Goal: Navigation & Orientation: Find specific page/section

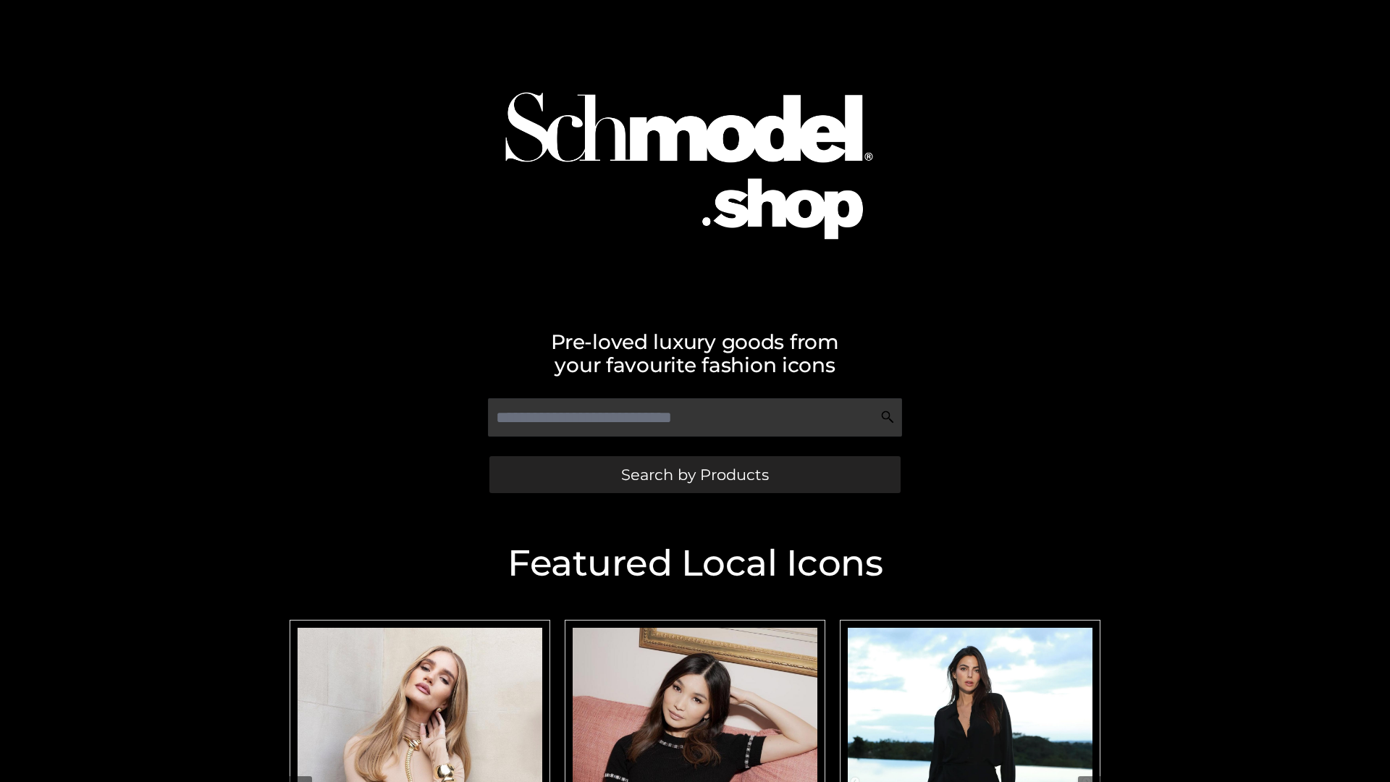
click at [694, 474] on span "Search by Products" at bounding box center [695, 474] width 148 height 15
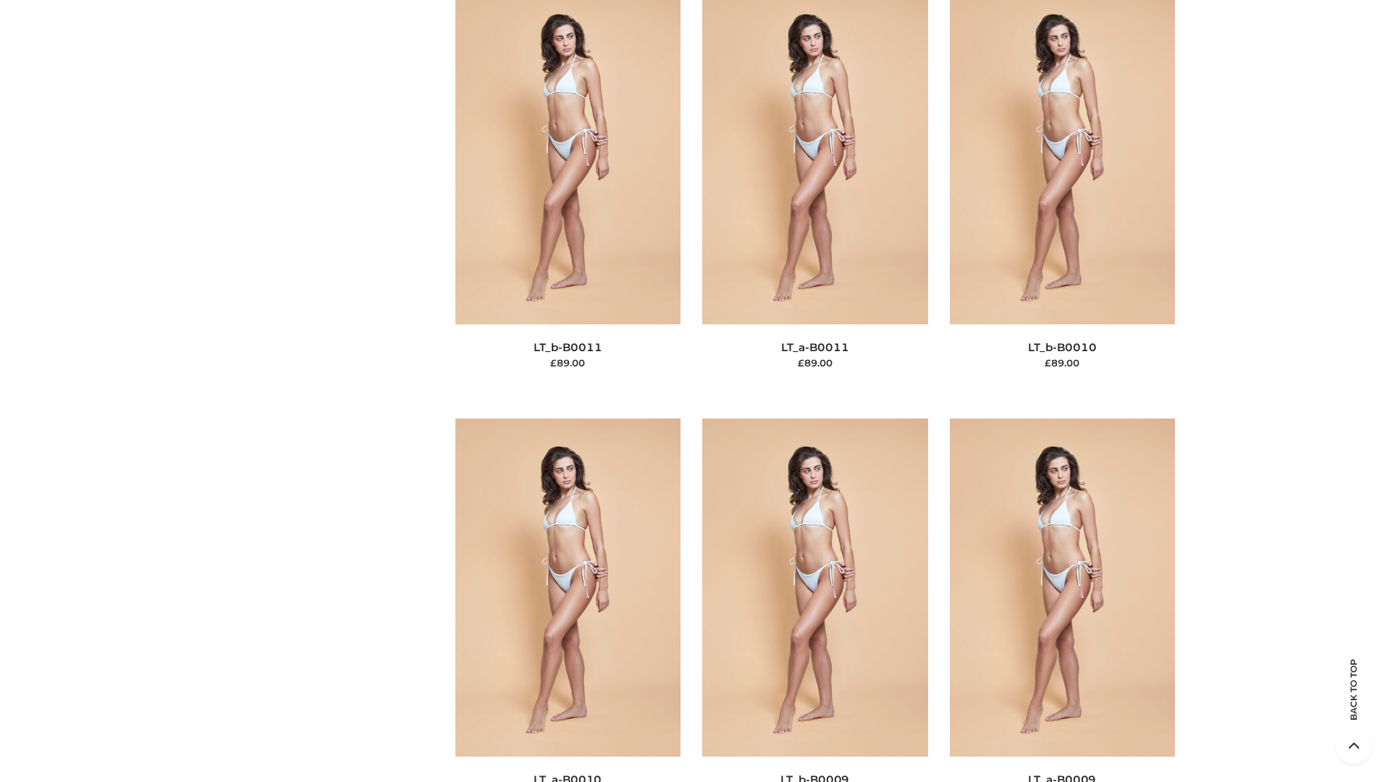
scroll to position [6503, 0]
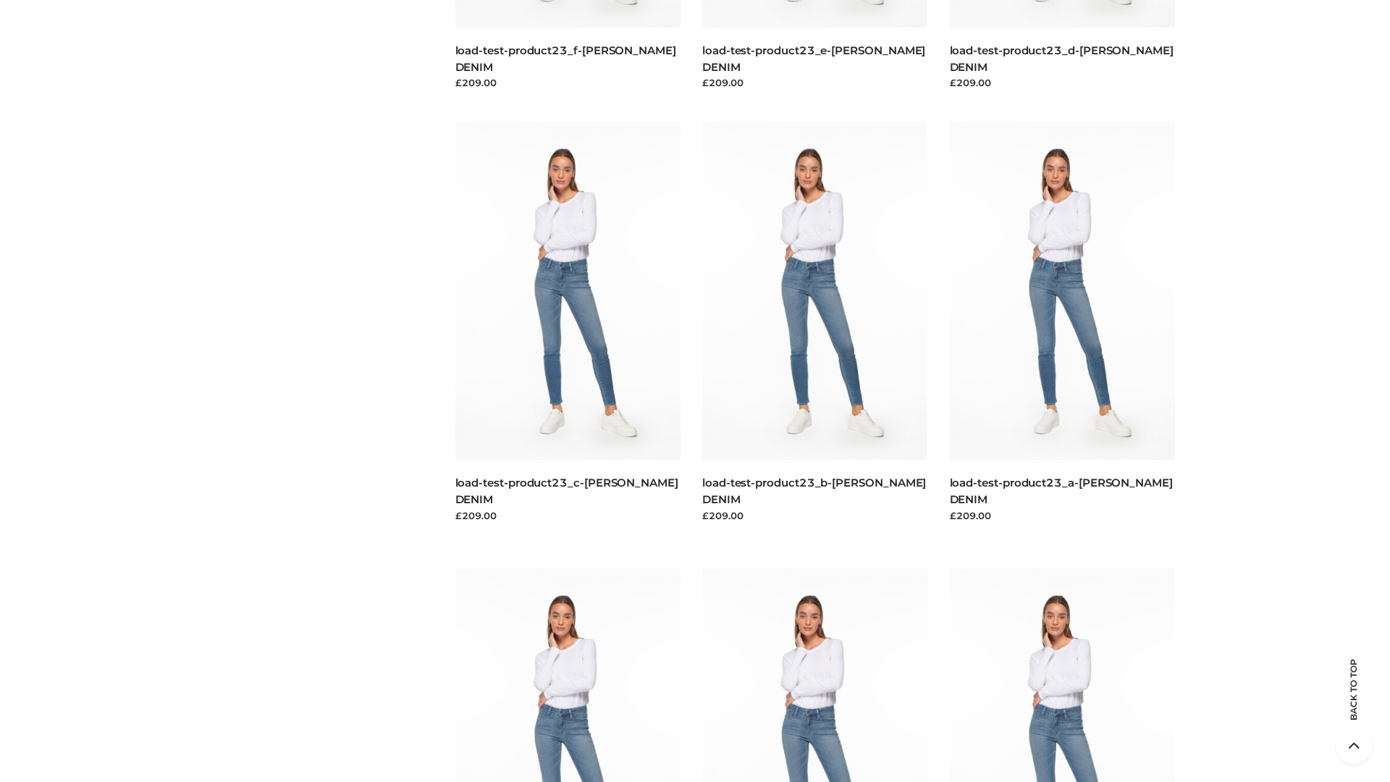
scroll to position [1270, 0]
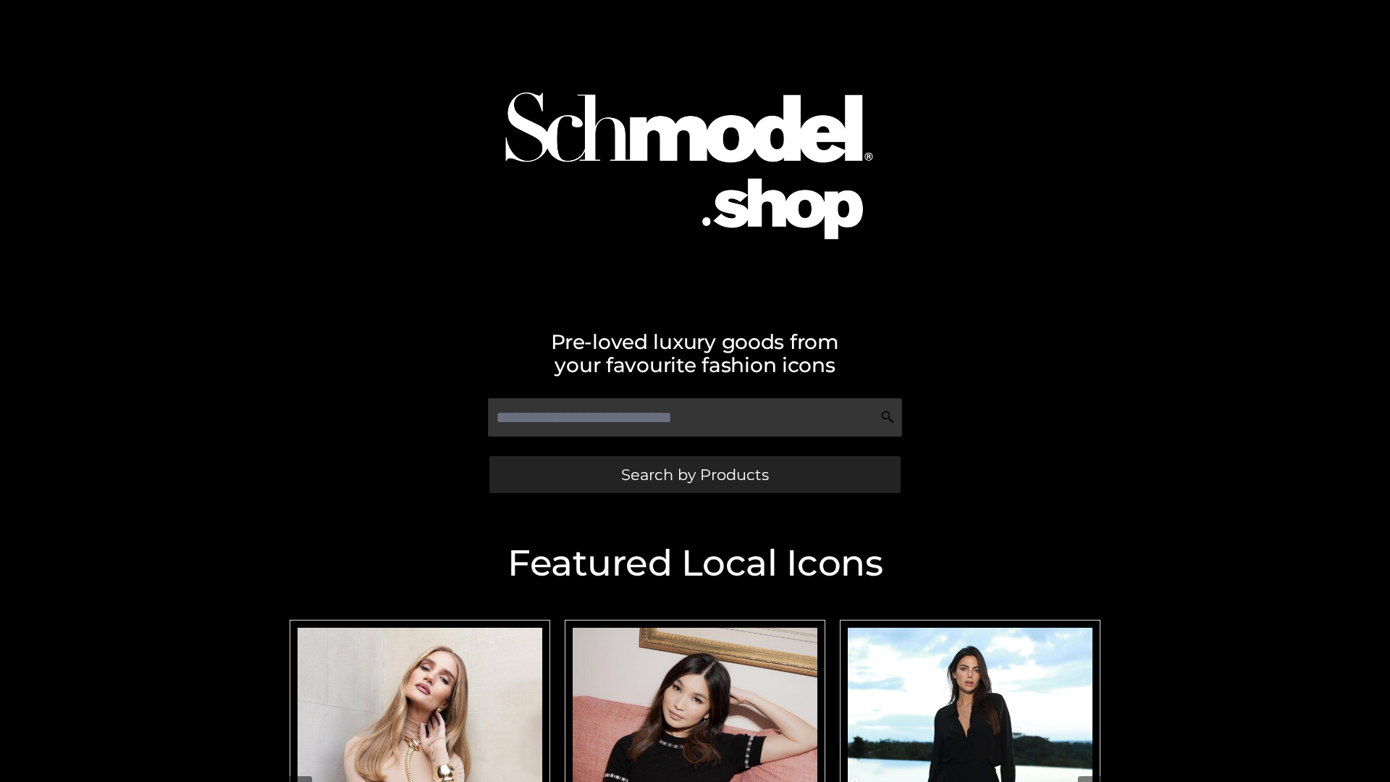
click at [694, 474] on span "Search by Products" at bounding box center [695, 474] width 148 height 15
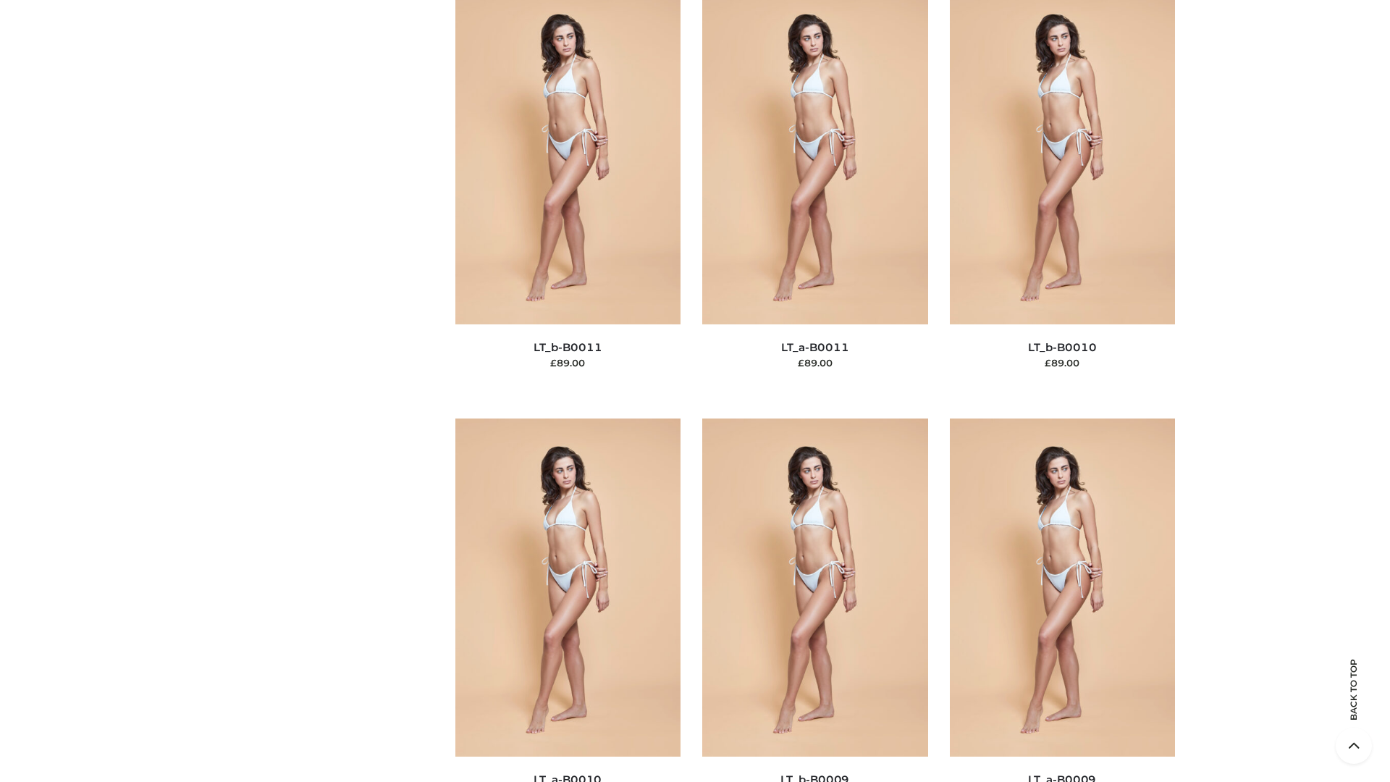
scroll to position [6503, 0]
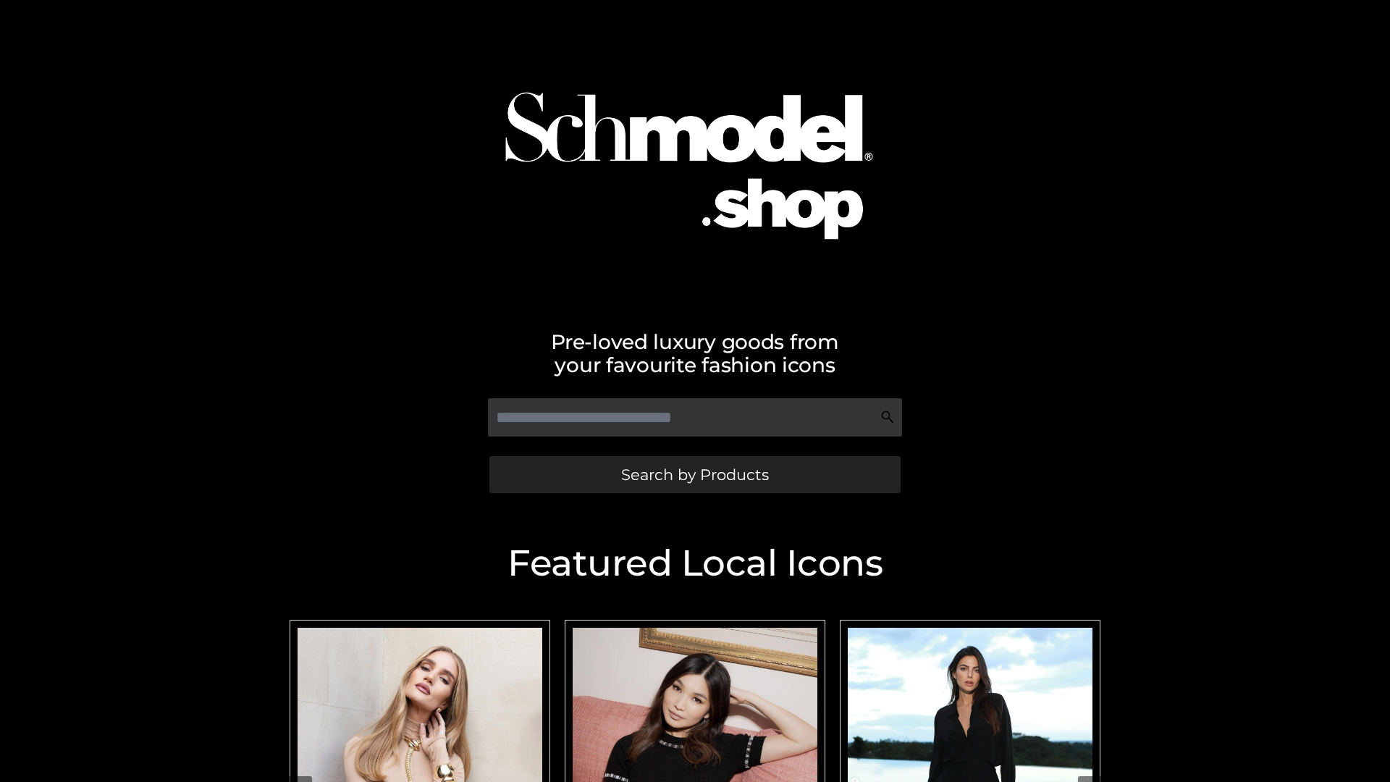
click at [694, 474] on span "Search by Products" at bounding box center [695, 474] width 148 height 15
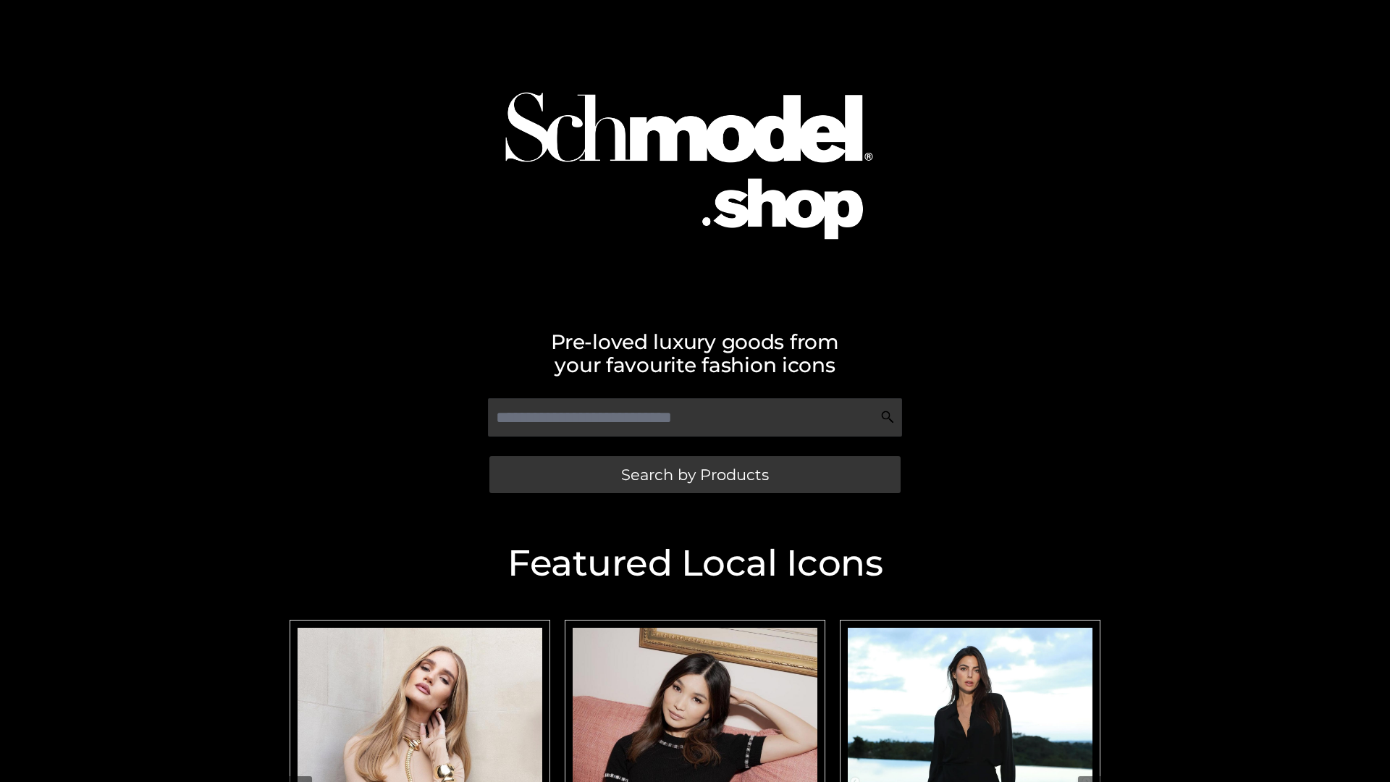
click at [694, 474] on span "Search by Products" at bounding box center [695, 474] width 148 height 15
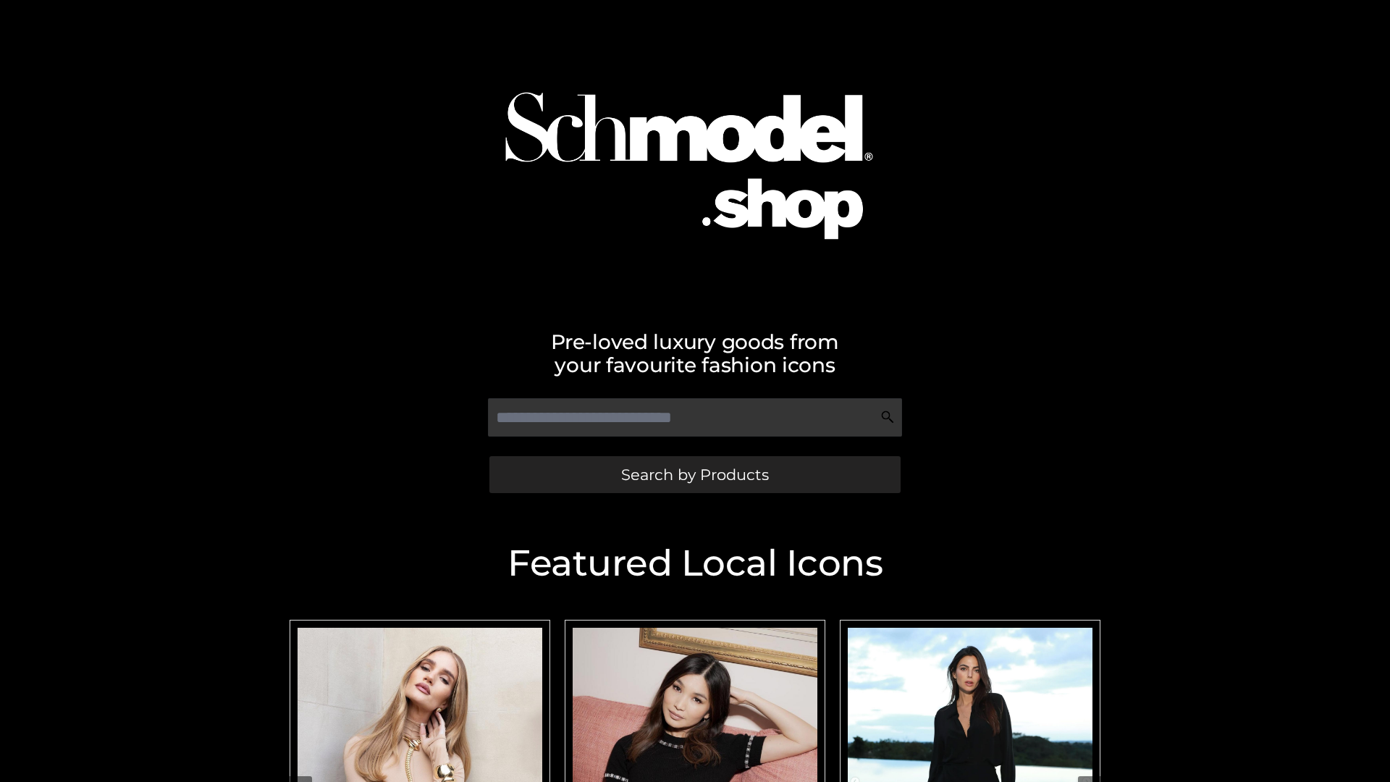
click at [694, 474] on span "Search by Products" at bounding box center [695, 474] width 148 height 15
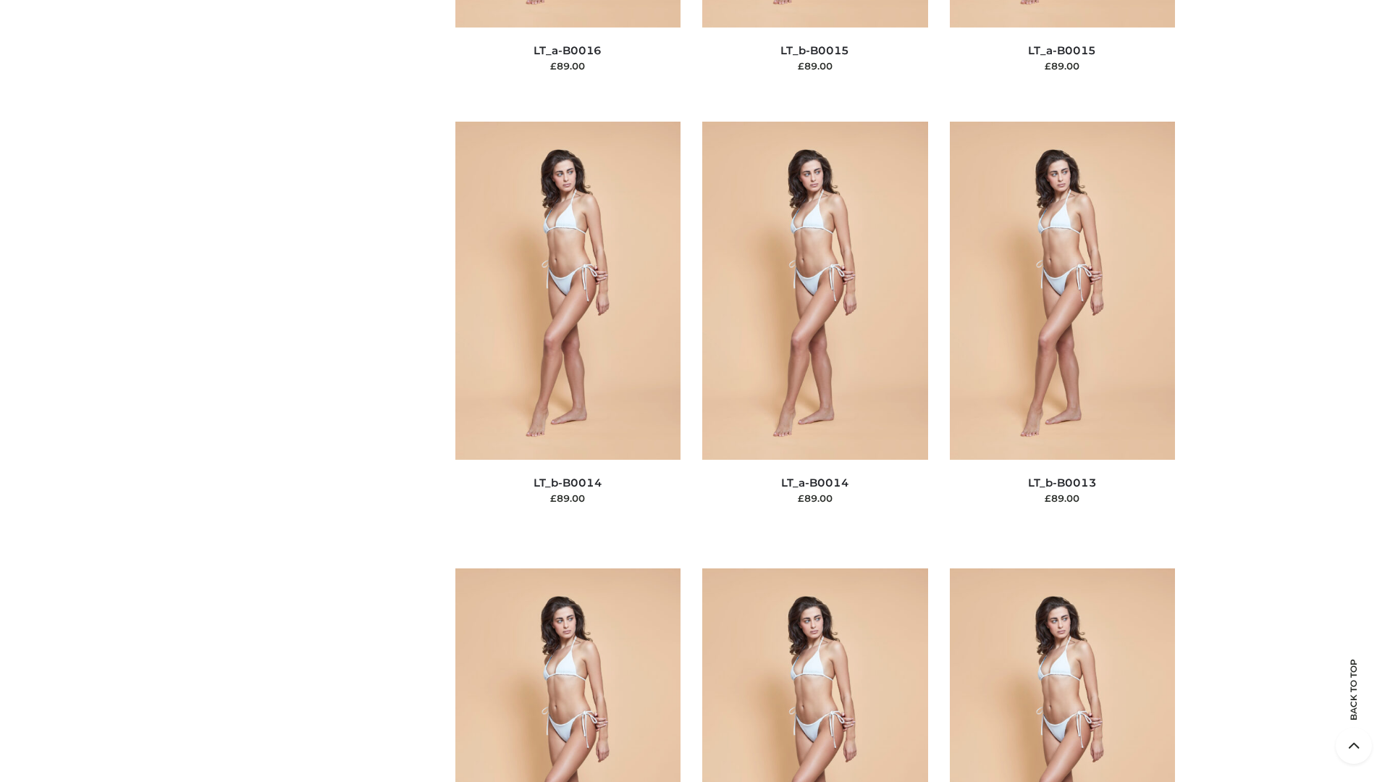
scroll to position [5150, 0]
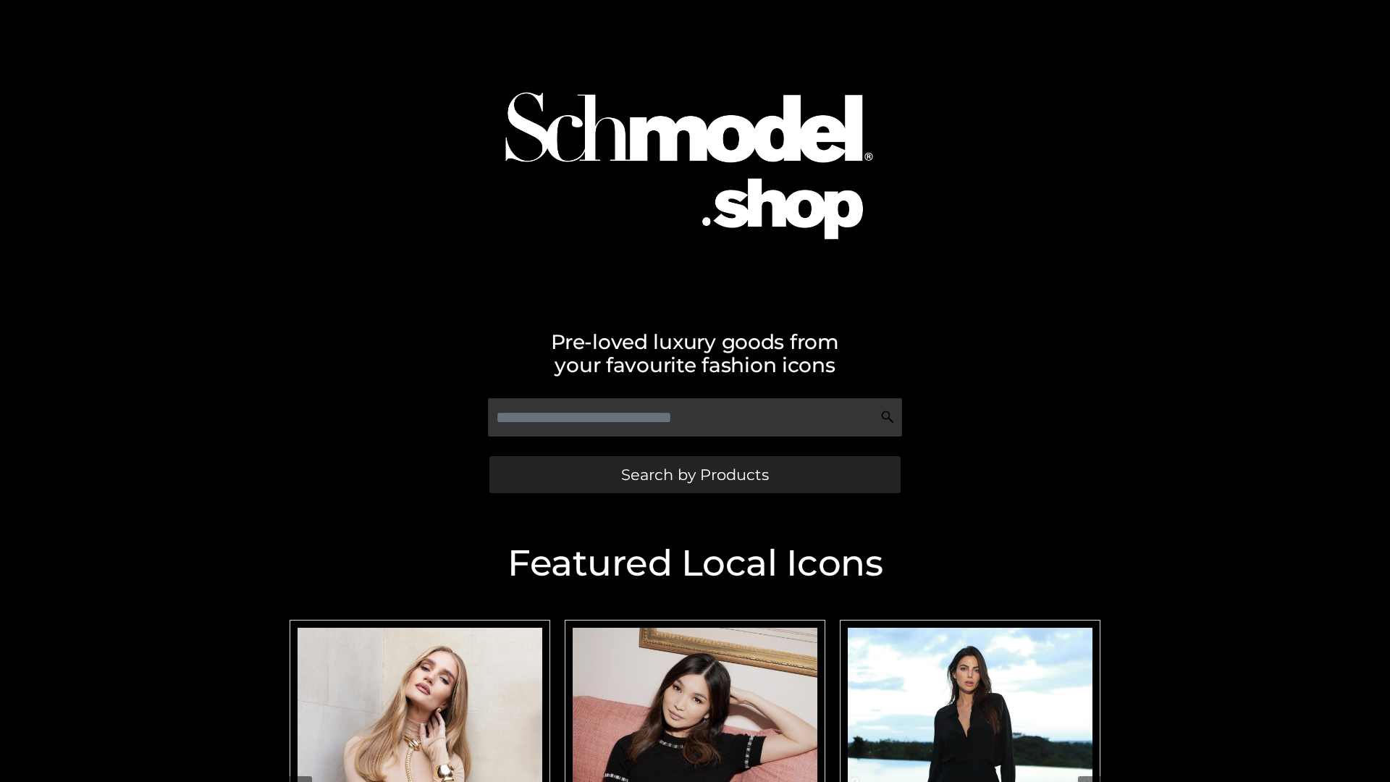
click at [694, 474] on span "Search by Products" at bounding box center [695, 474] width 148 height 15
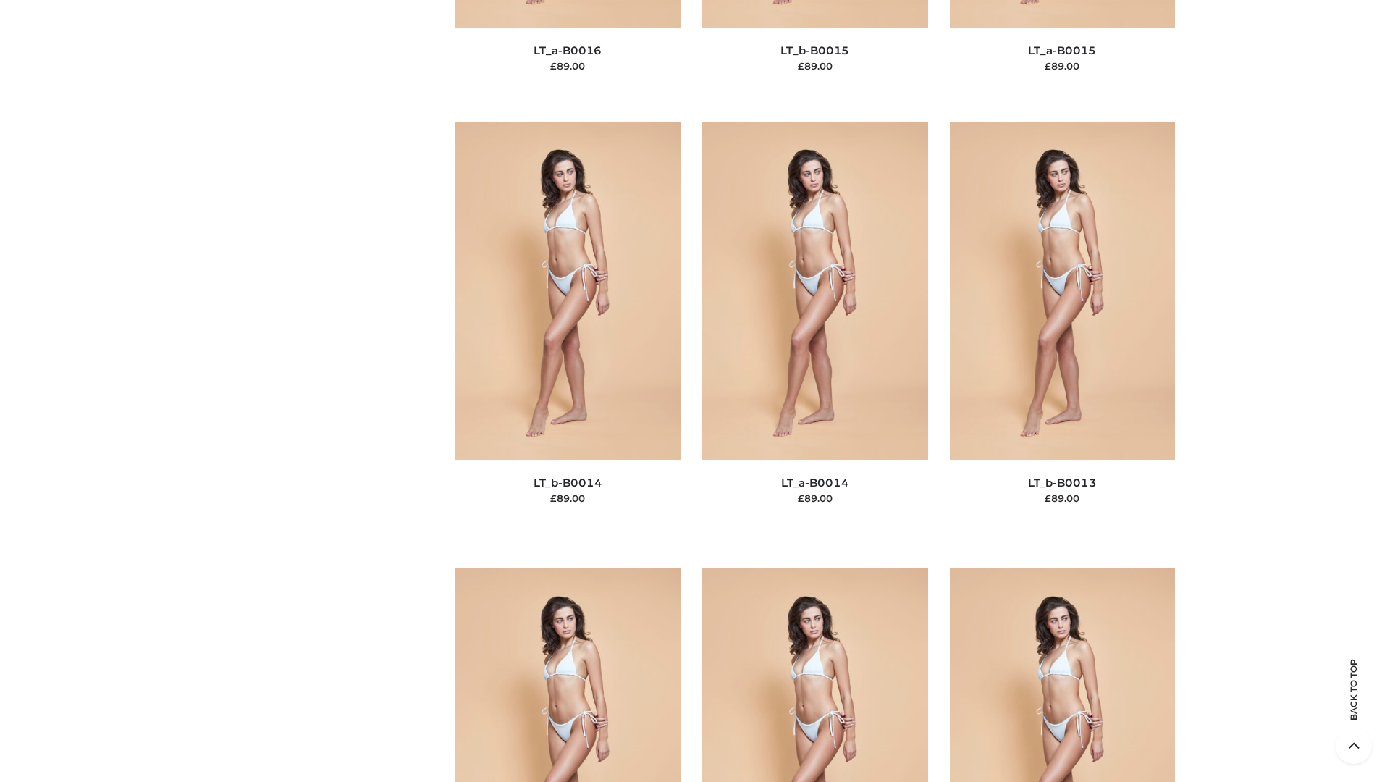
scroll to position [5150, 0]
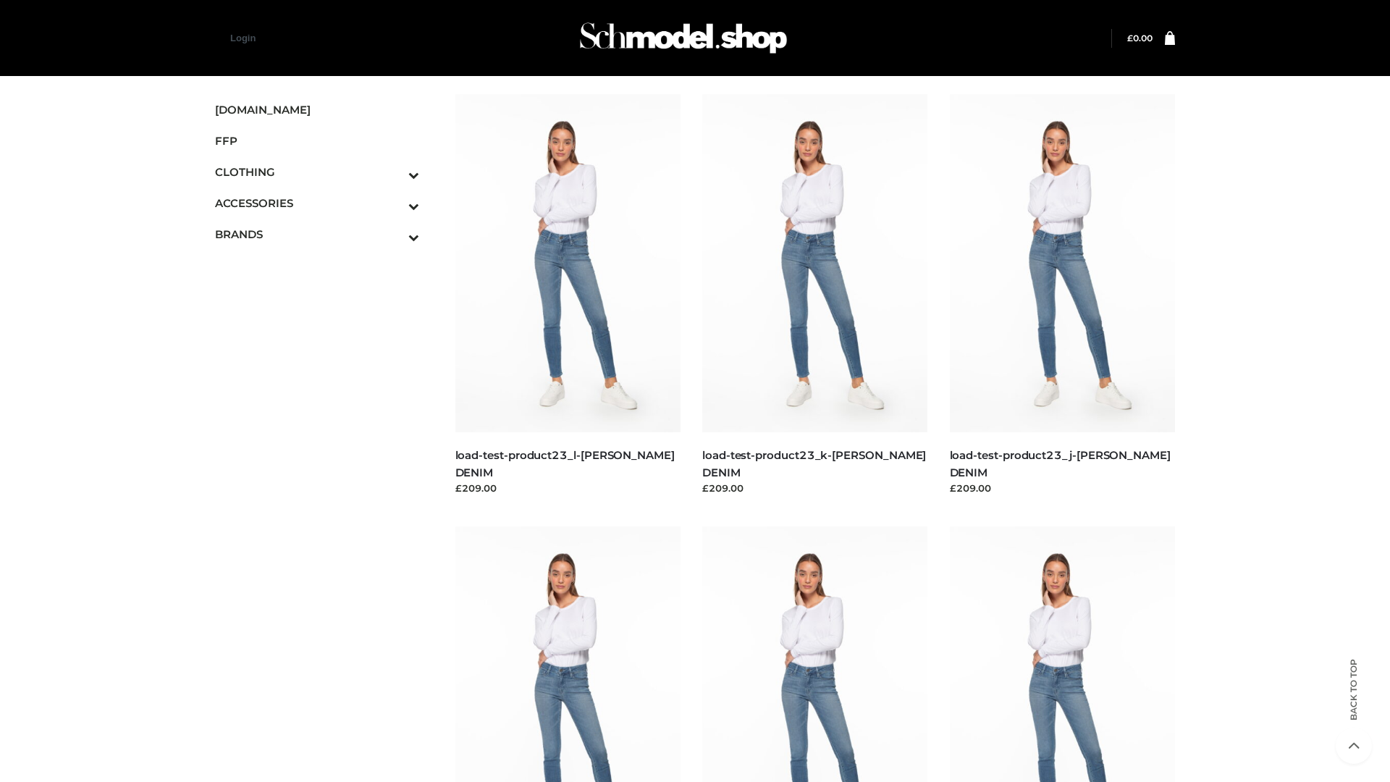
scroll to position [1270, 0]
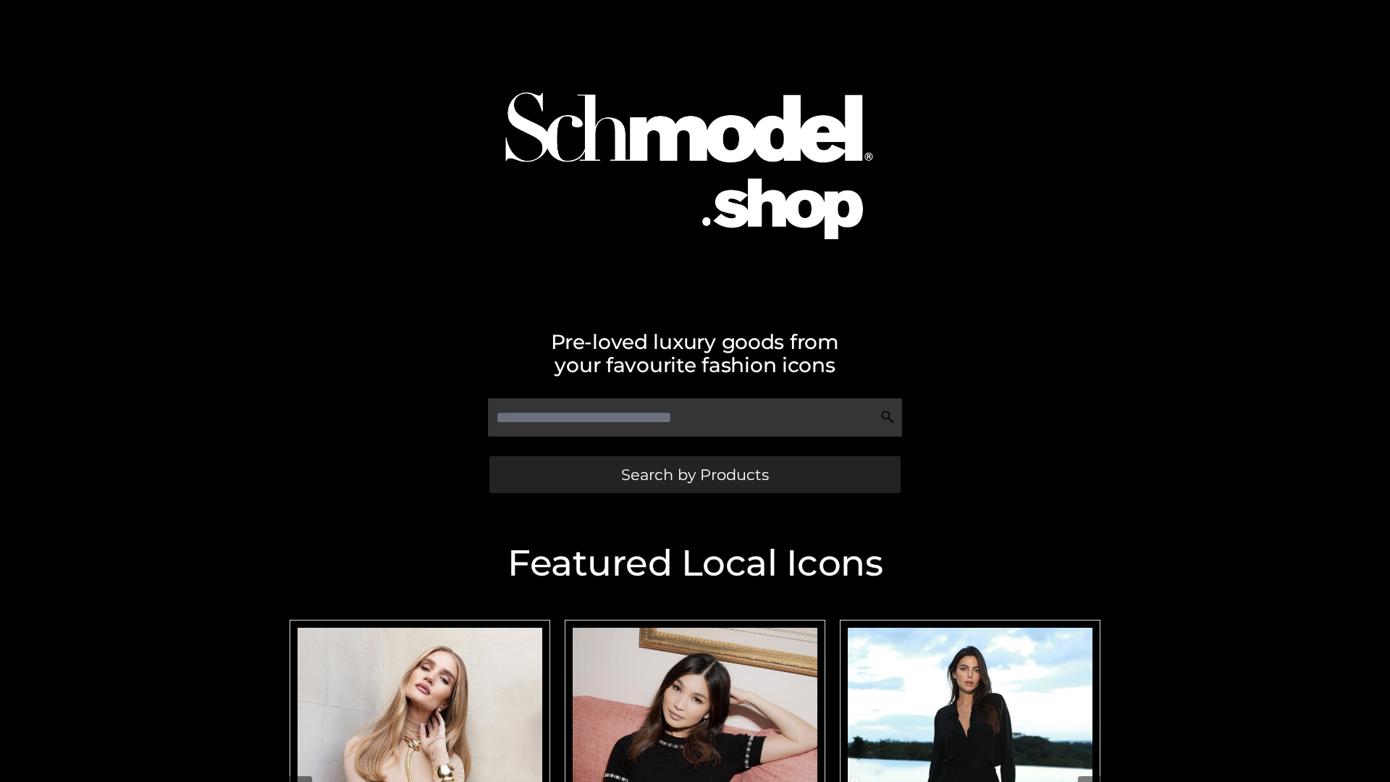
click at [694, 474] on span "Search by Products" at bounding box center [695, 474] width 148 height 15
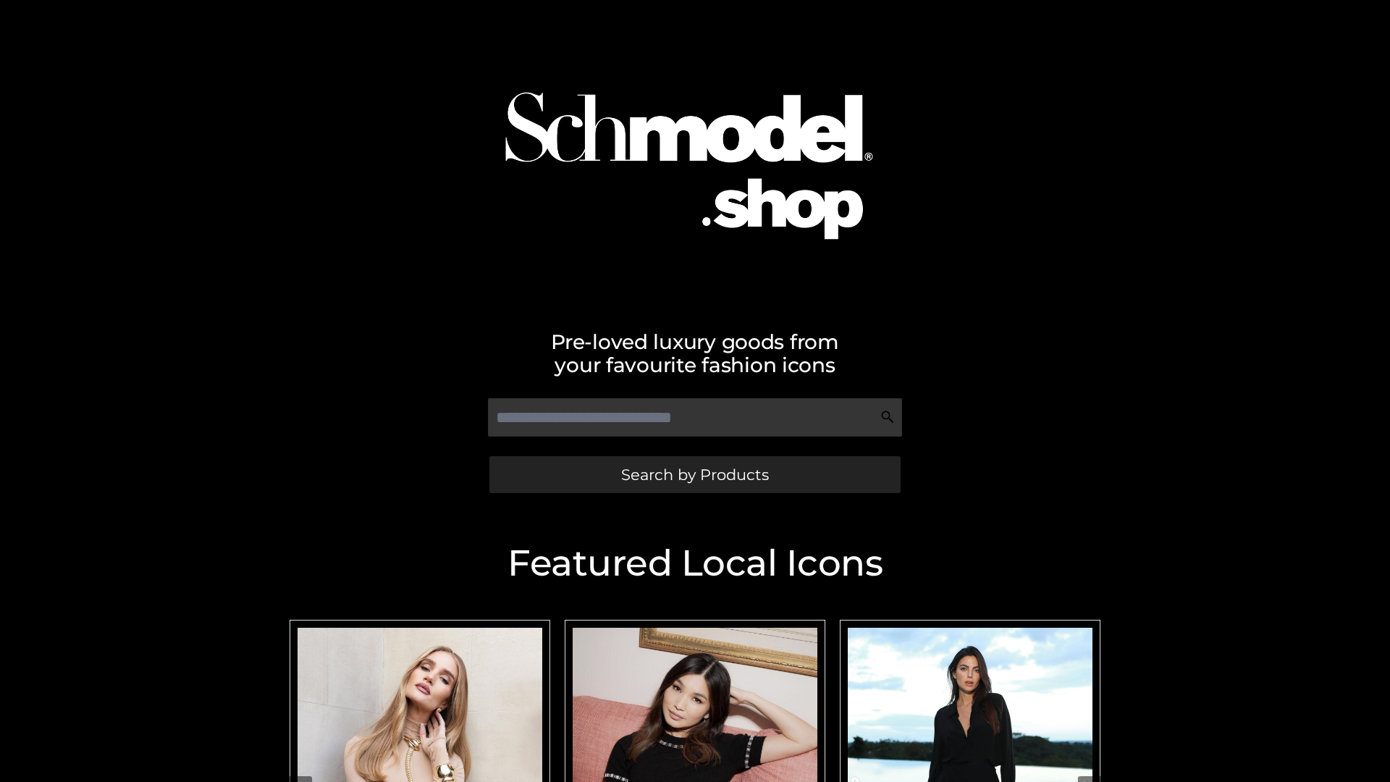
click at [694, 474] on span "Search by Products" at bounding box center [695, 474] width 148 height 15
